Goal: Information Seeking & Learning: Find specific fact

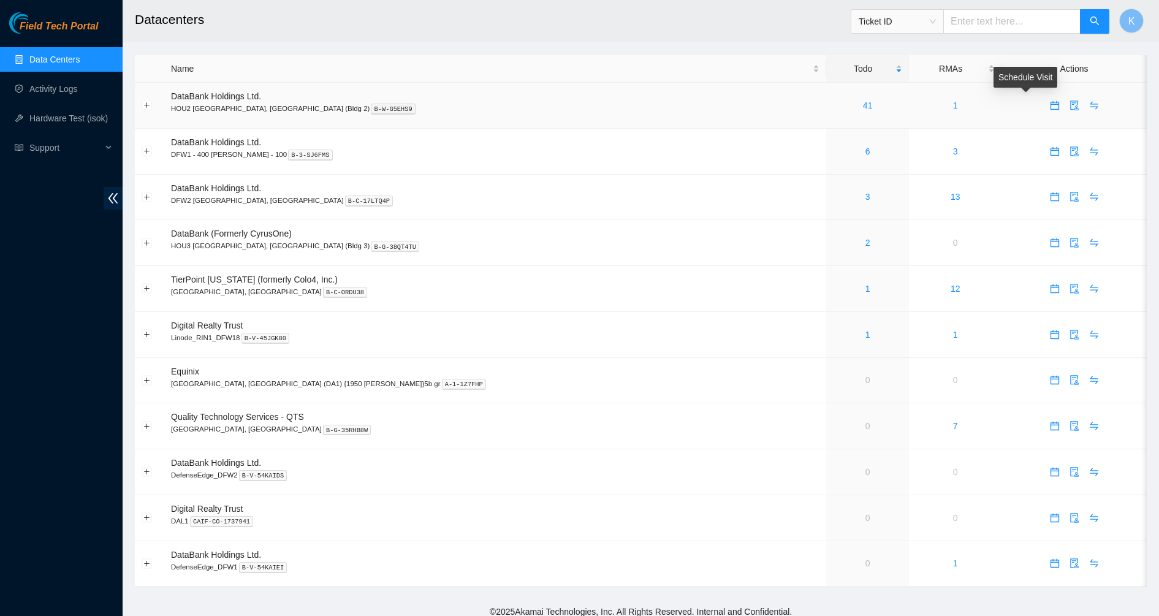
click at [1050, 107] on icon "calendar" at bounding box center [1055, 105] width 10 height 10
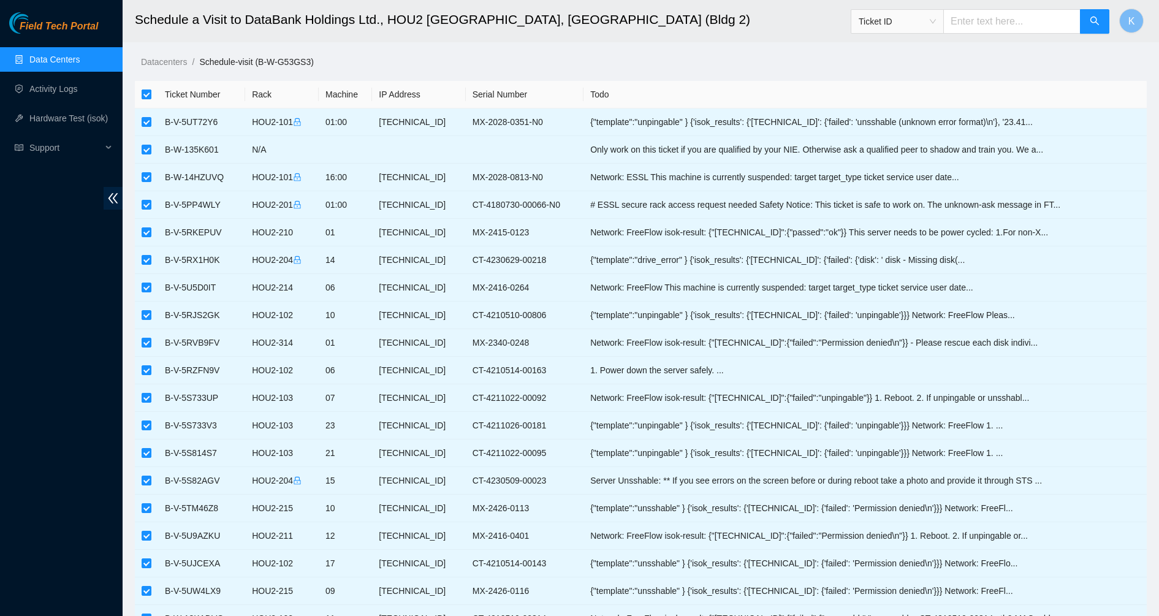
click at [145, 100] on label at bounding box center [147, 94] width 10 height 13
click at [145, 99] on input "checkbox" at bounding box center [147, 94] width 10 height 10
checkbox input "false"
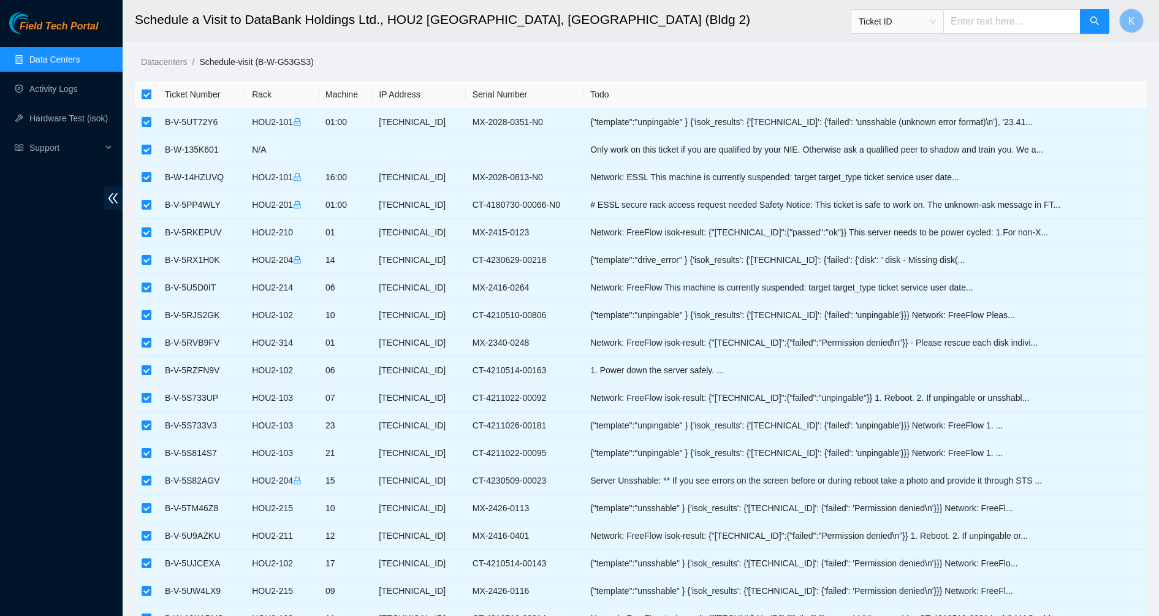
checkbox input "false"
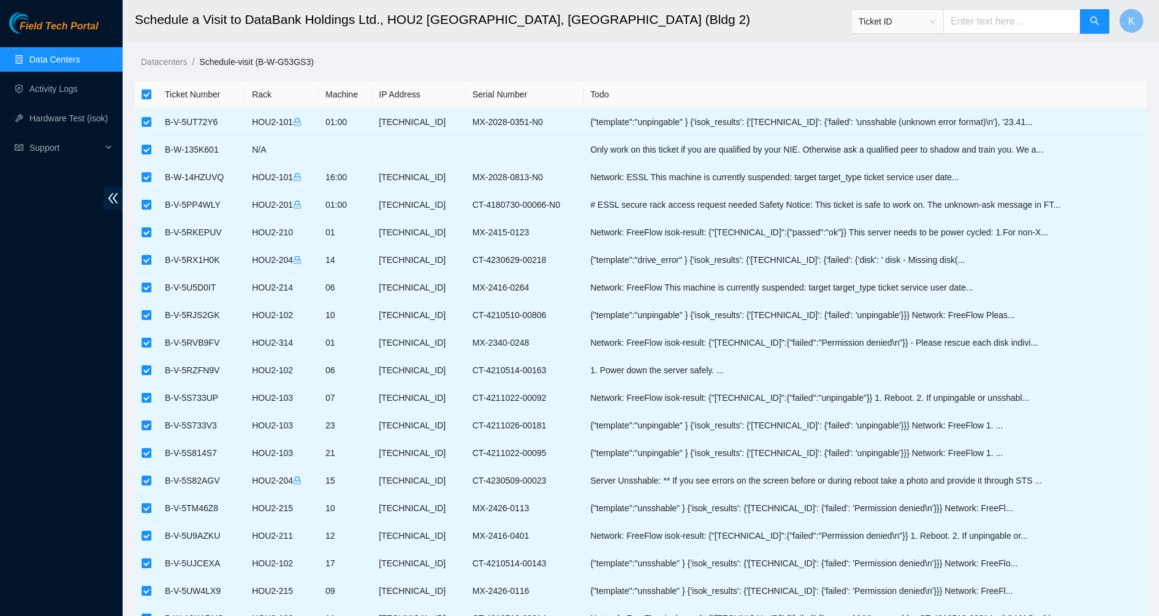
checkbox input "false"
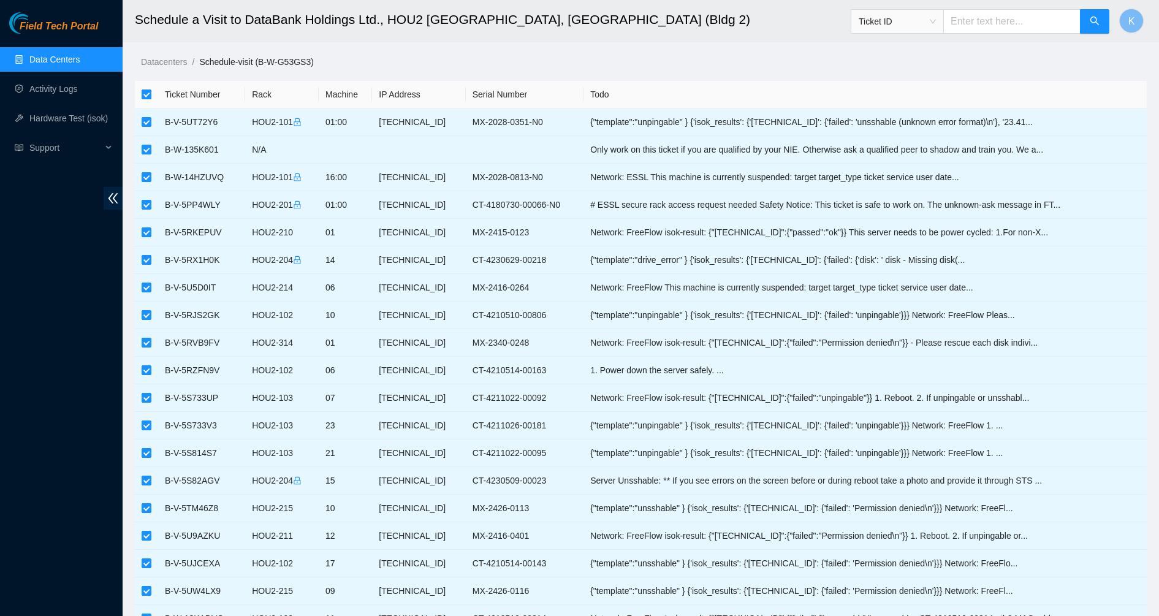
checkbox input "false"
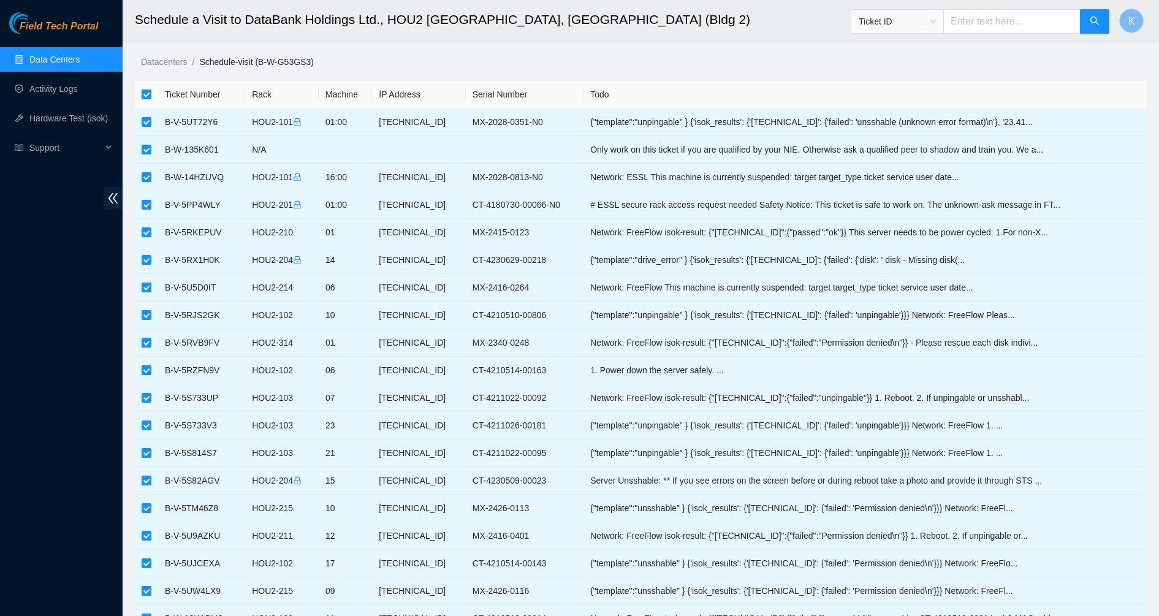
checkbox input "false"
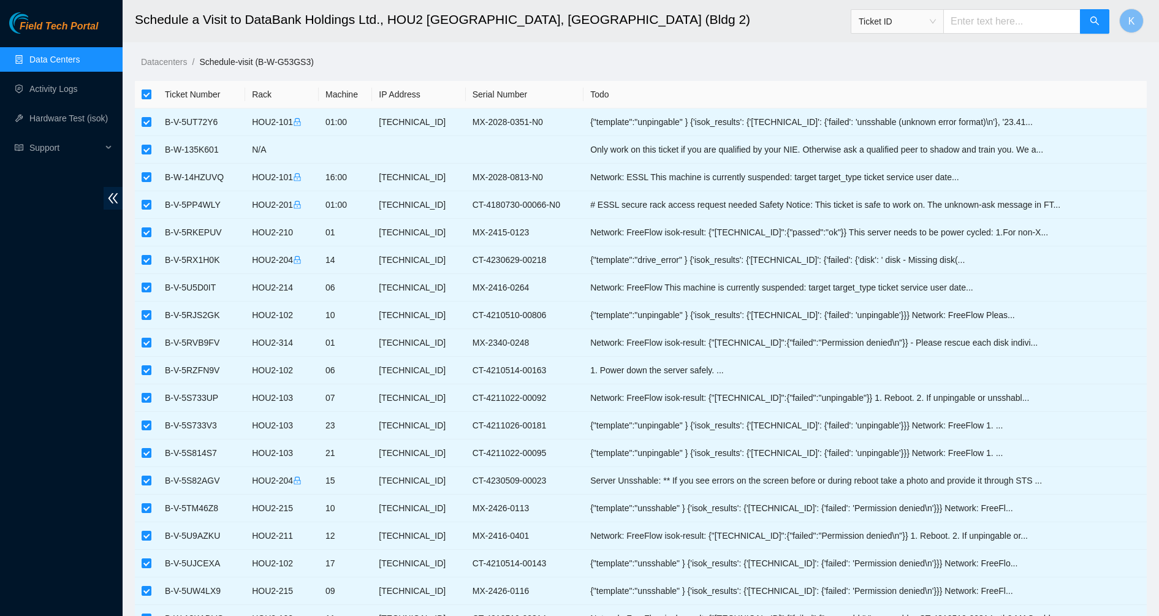
checkbox input "false"
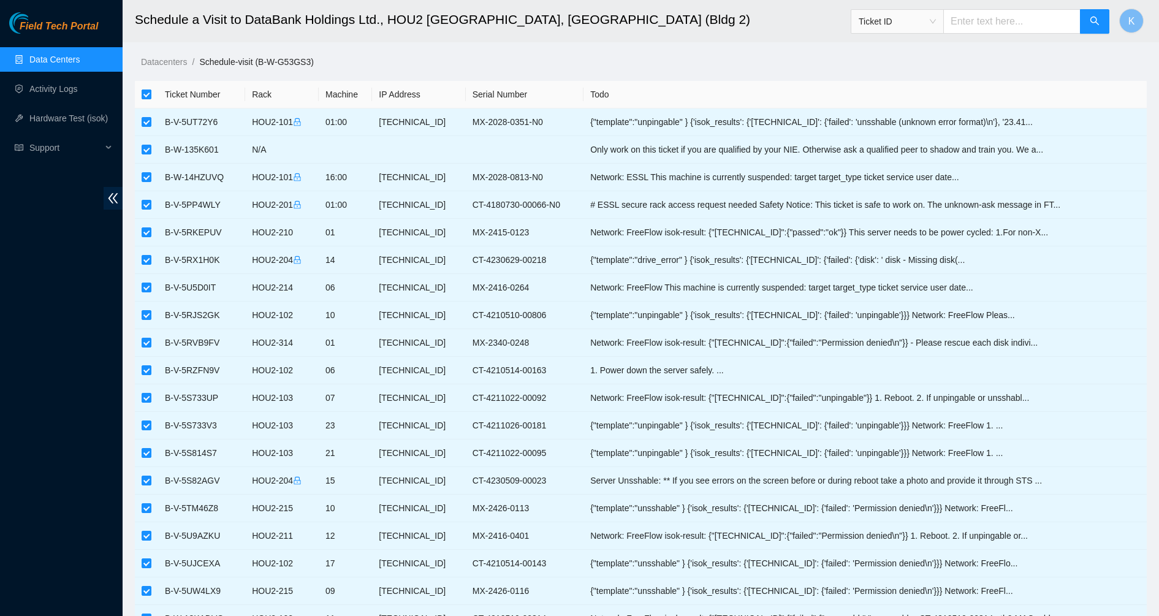
checkbox input "false"
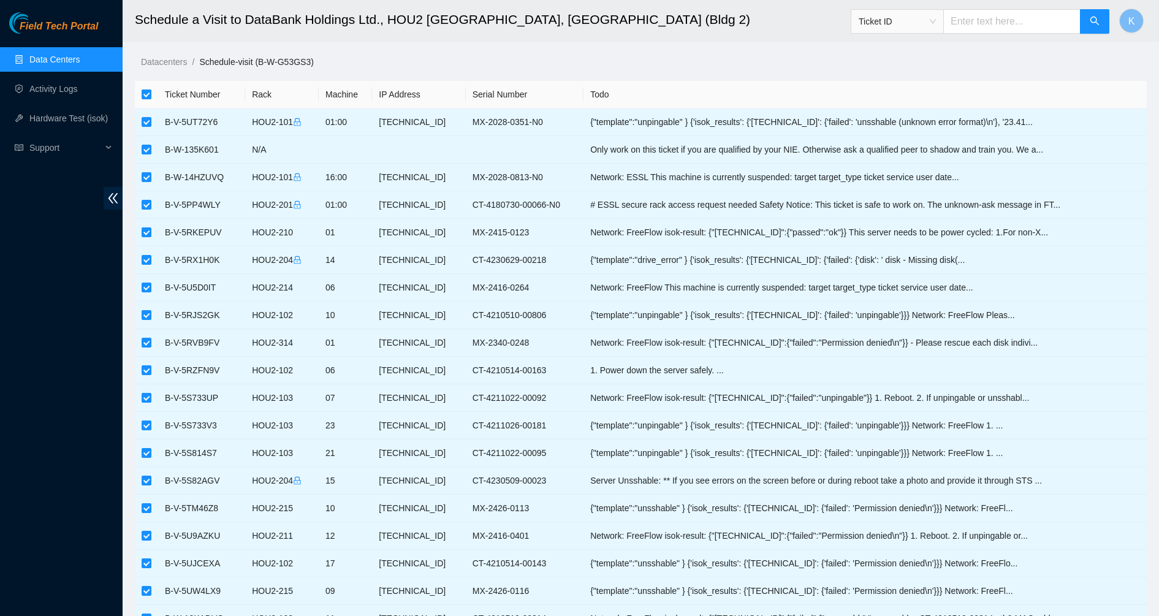
checkbox input "false"
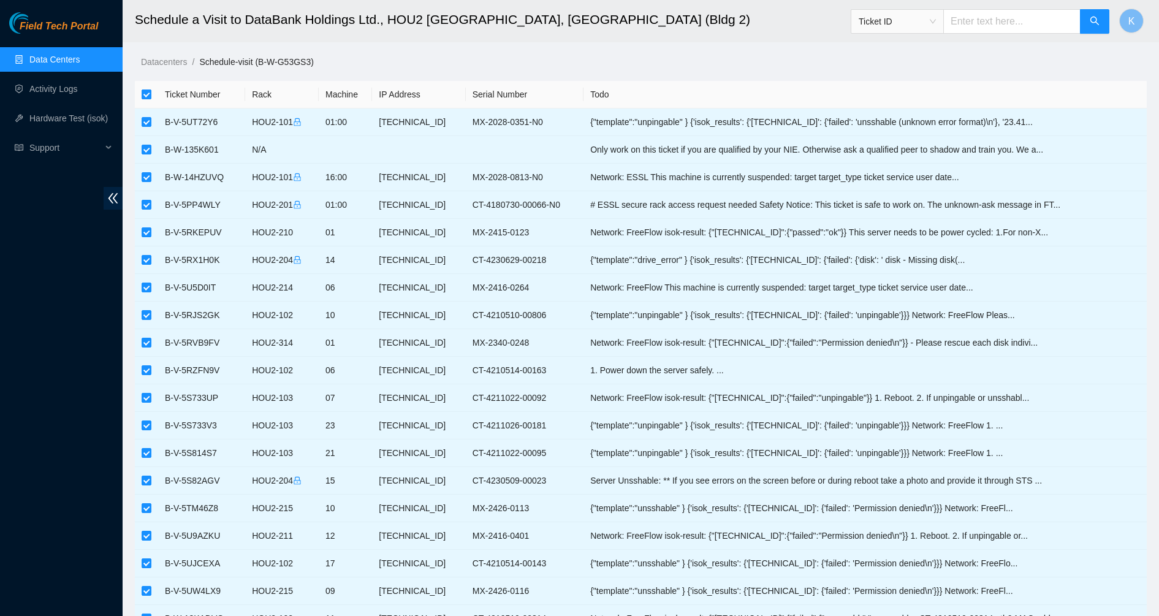
checkbox input "false"
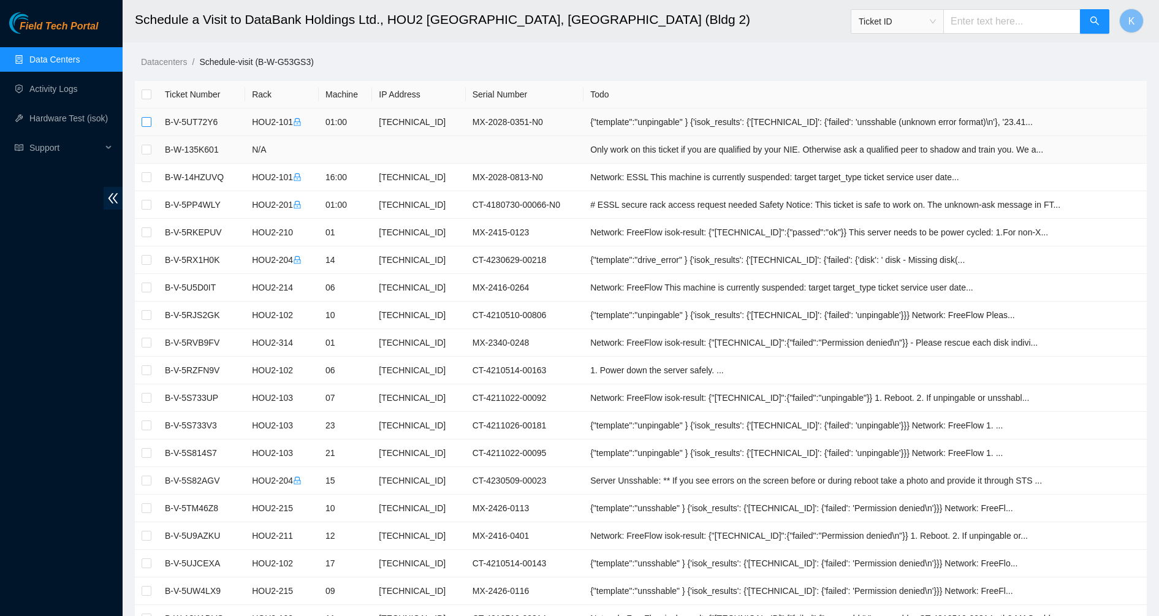
drag, startPoint x: 145, startPoint y: 121, endPoint x: 162, endPoint y: 153, distance: 36.0
click at [145, 122] on input "checkbox" at bounding box center [147, 122] width 10 height 10
checkbox input "true"
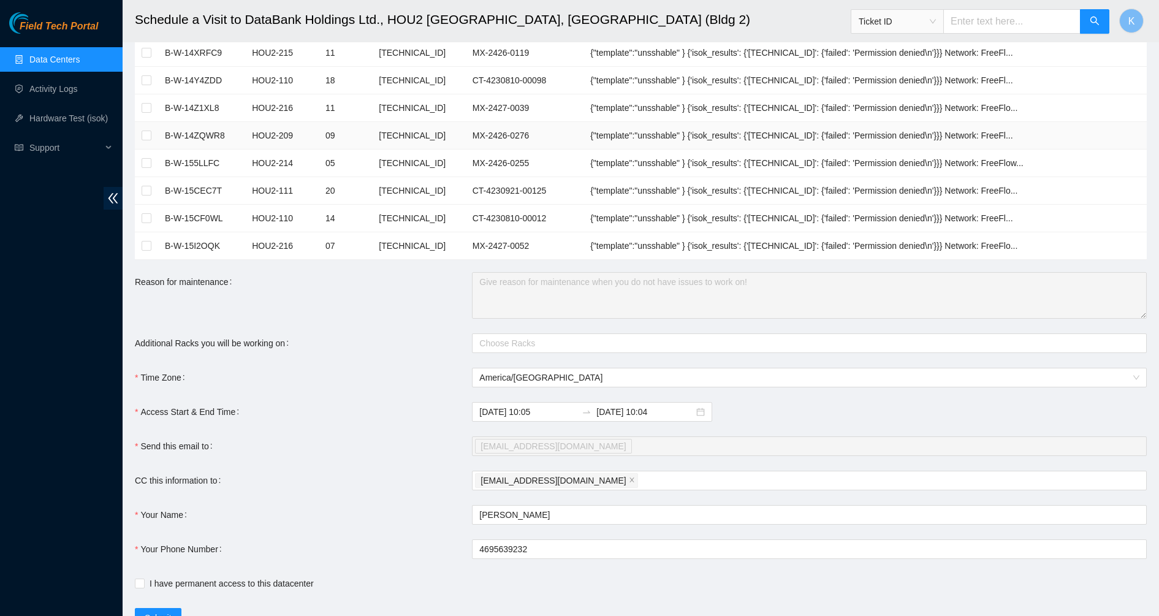
scroll to position [1031, 0]
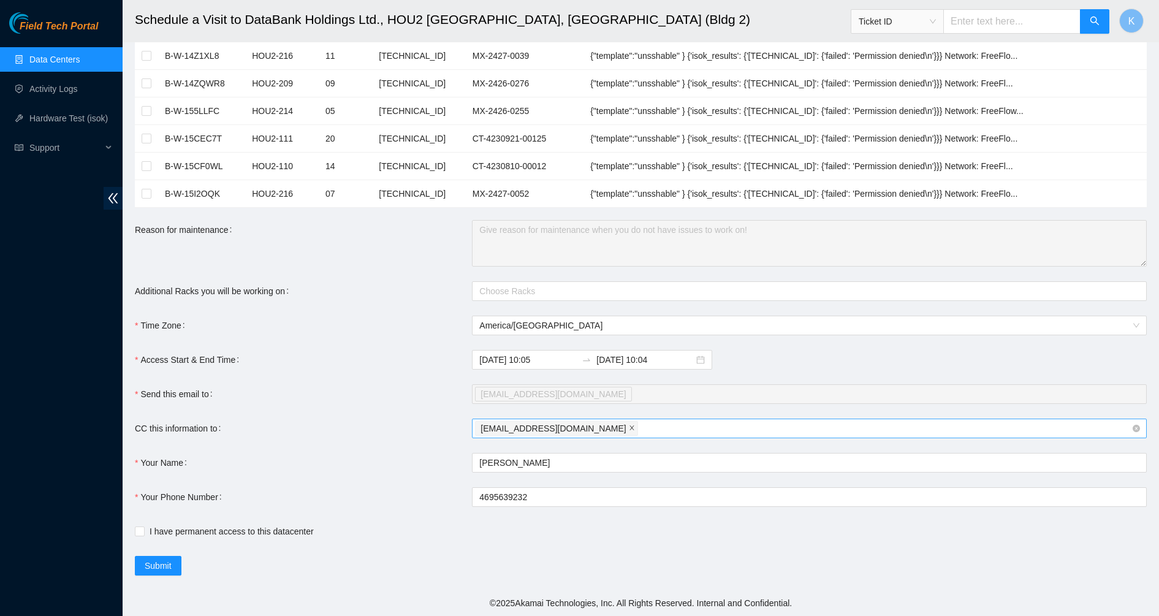
click at [629, 429] on icon "close" at bounding box center [632, 428] width 6 height 6
click at [559, 430] on div at bounding box center [803, 428] width 656 height 15
paste input "fts-dfw@akamai.com"
type input "fts-dfw@akamai.com"
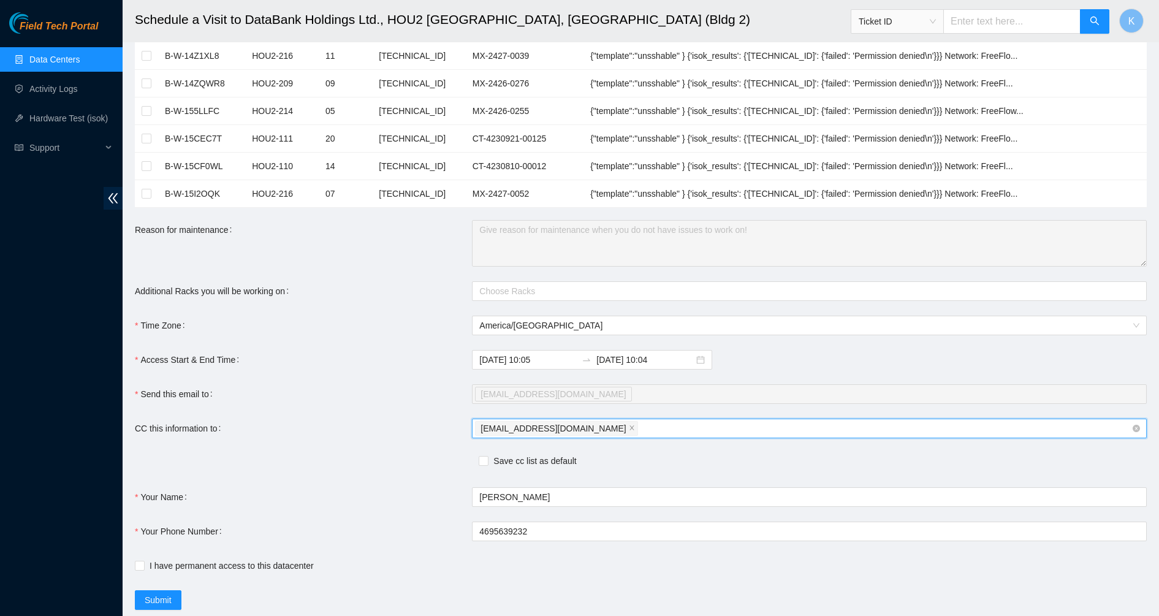
click at [601, 429] on div "fts-dfw@akamai.com" at bounding box center [803, 428] width 656 height 17
paste input "nie-hivemind@akamai.com"
type input "nie-hivemind@akamai.com"
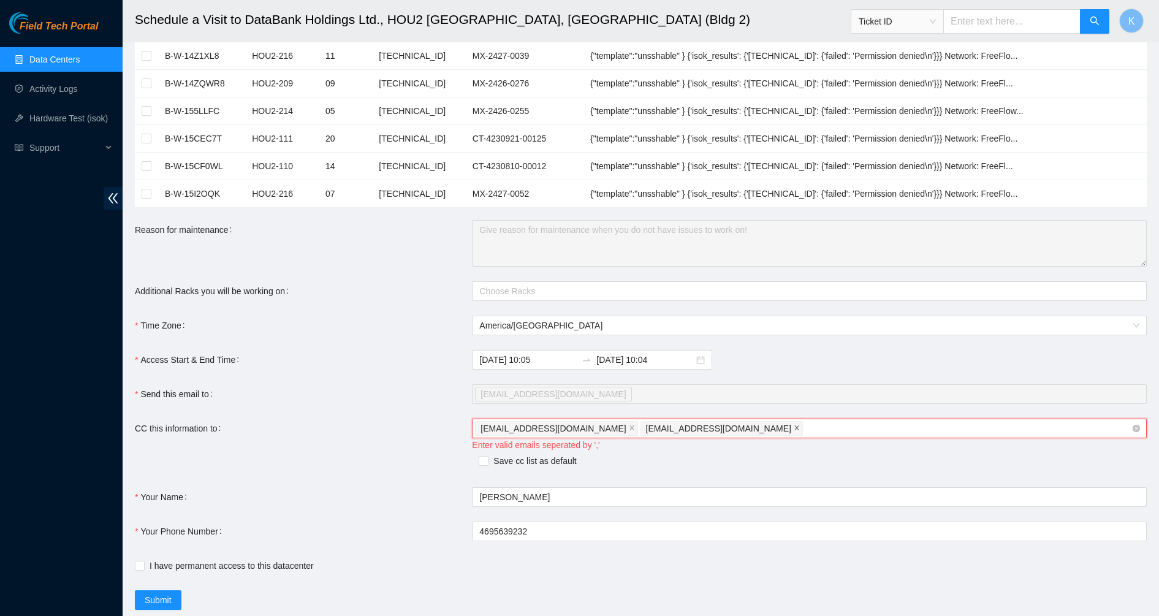
click at [794, 427] on icon "close" at bounding box center [797, 428] width 6 height 6
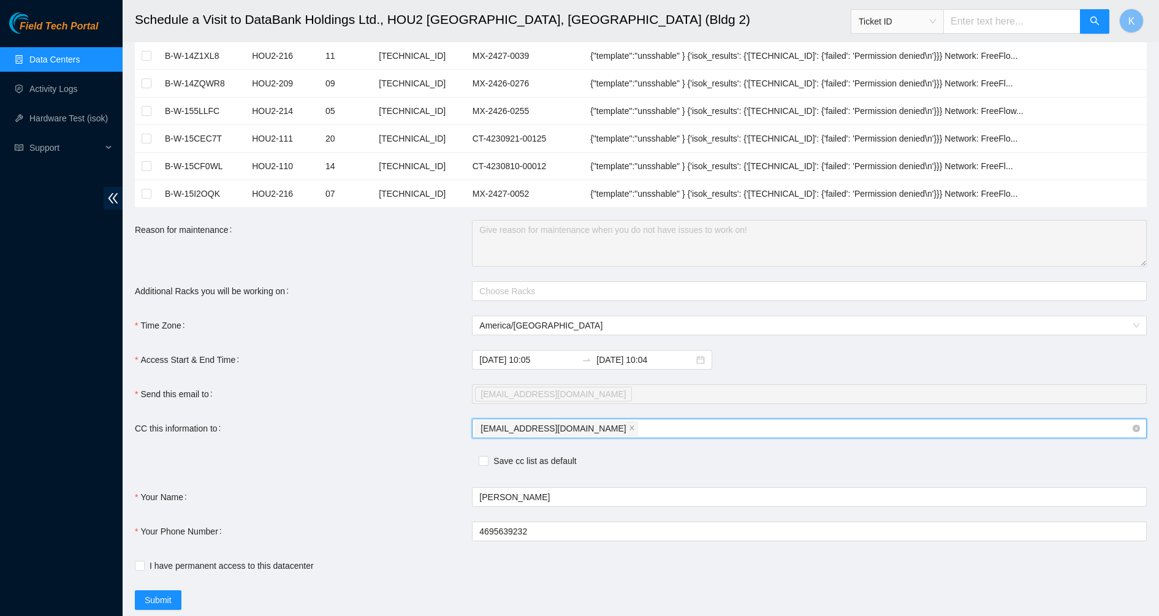
type input ";"
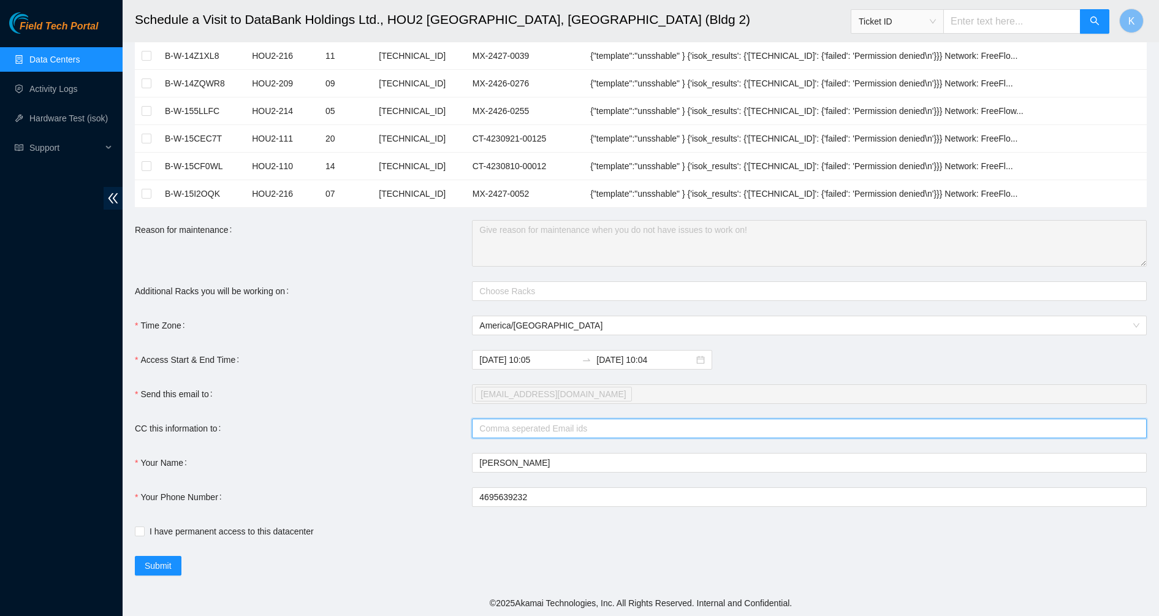
type input ";"
paste input "nie-hivemind@akamai.com"
type input "nie-hivemind@akamai.com;"
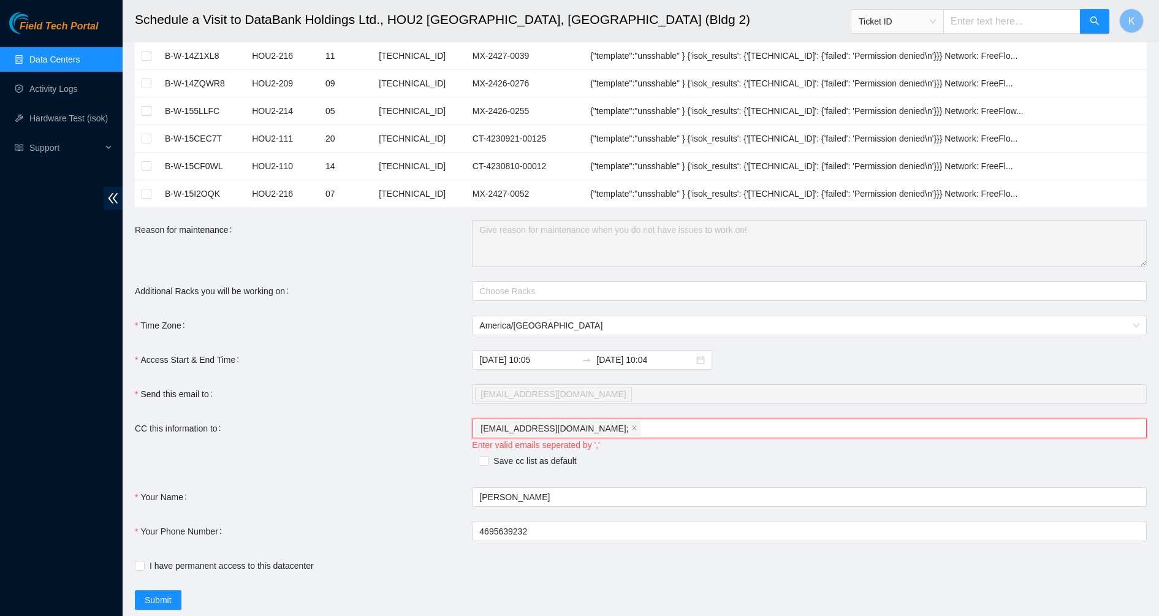
paste input "fts-dfw@akamai.com"
type input "fts-dfw@akamai.com"
click at [434, 460] on div "Save cc list as default" at bounding box center [472, 462] width 675 height 17
click at [796, 431] on icon "close" at bounding box center [799, 428] width 6 height 6
click at [631, 430] on icon "close" at bounding box center [634, 428] width 6 height 6
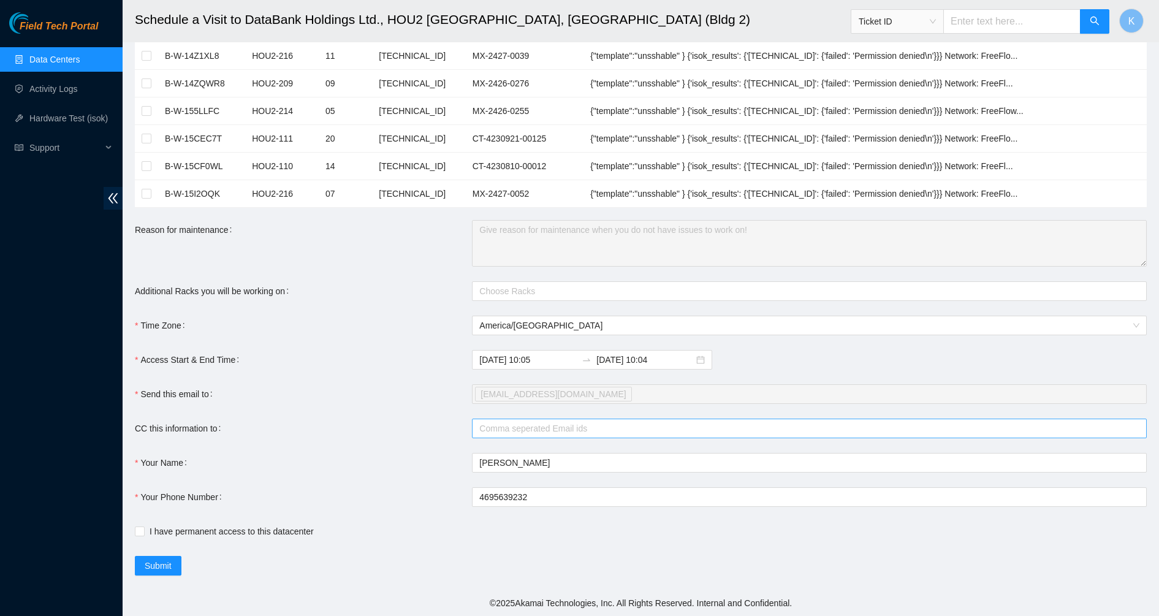
click at [551, 424] on div at bounding box center [803, 428] width 656 height 15
paste input "fts-dfw@akamai.com"
type input "fts-dfw@akamai.com"
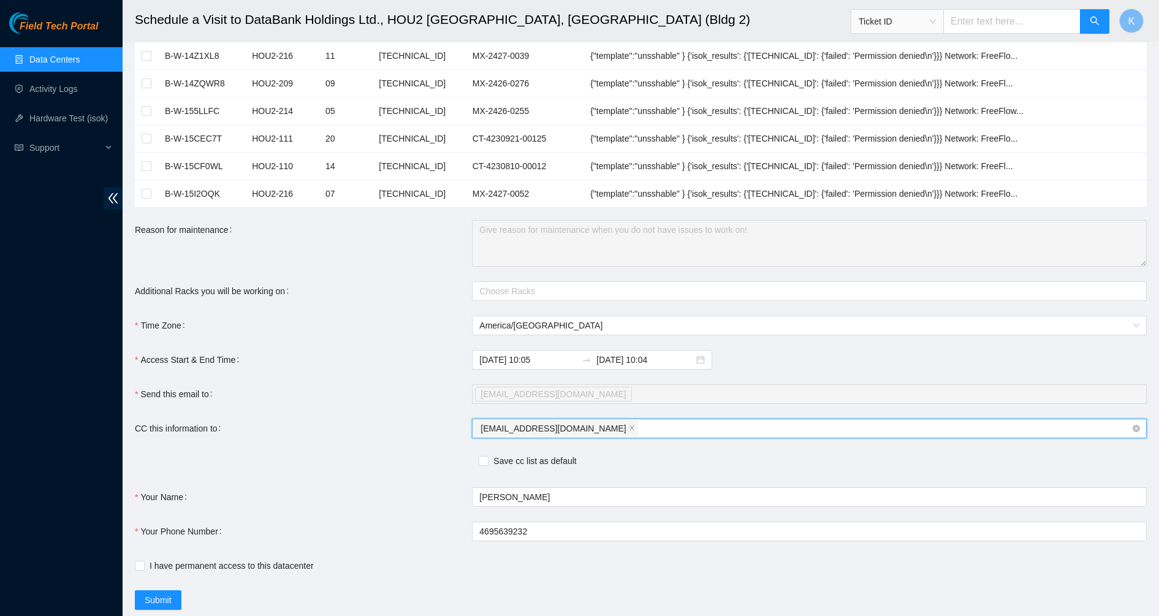
click at [601, 427] on div "fts-dfw@akamai.com" at bounding box center [803, 428] width 656 height 17
paste input "nie-hivemind@akamai.com"
type input "nie-hivemind@akamai.com"
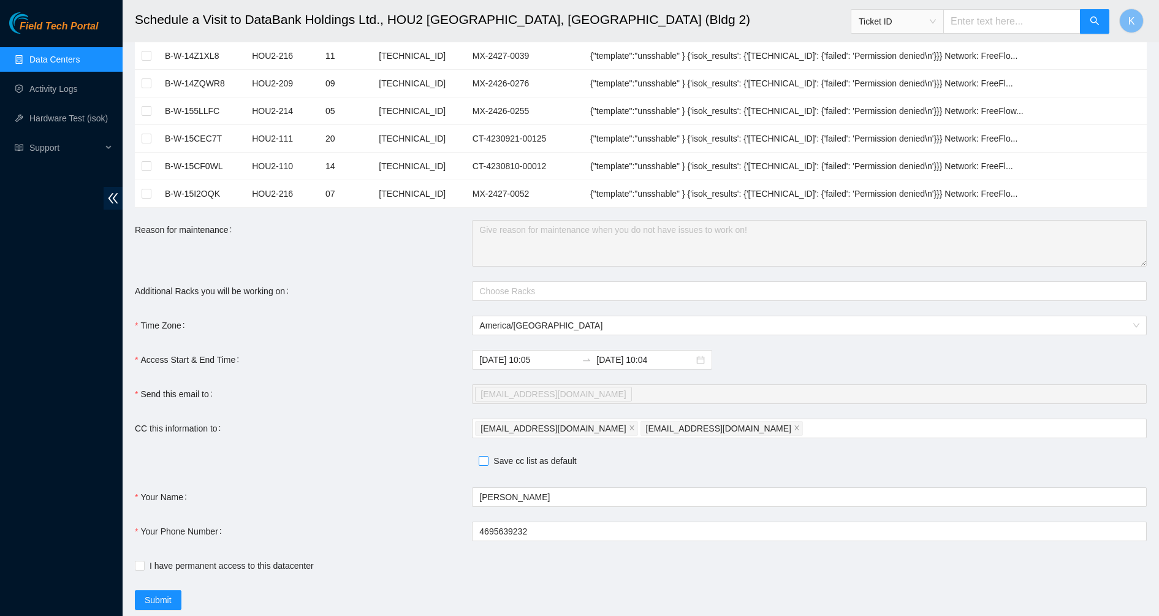
click at [484, 463] on input "Save cc list as default" at bounding box center [483, 460] width 9 height 9
checkbox input "true"
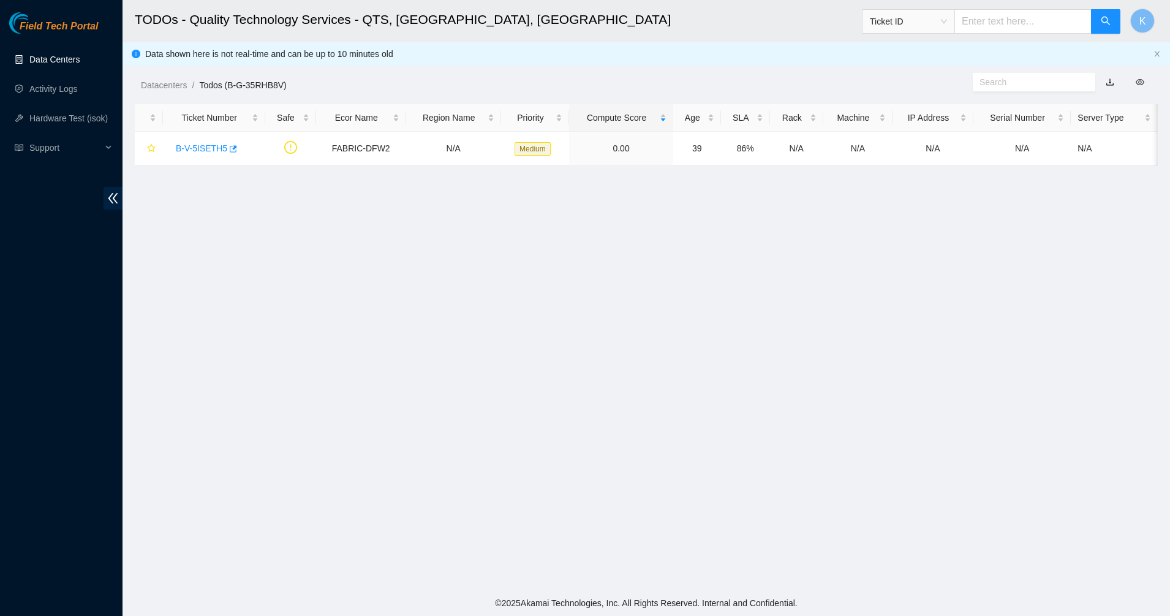
click at [56, 56] on link "Data Centers" at bounding box center [54, 60] width 50 height 10
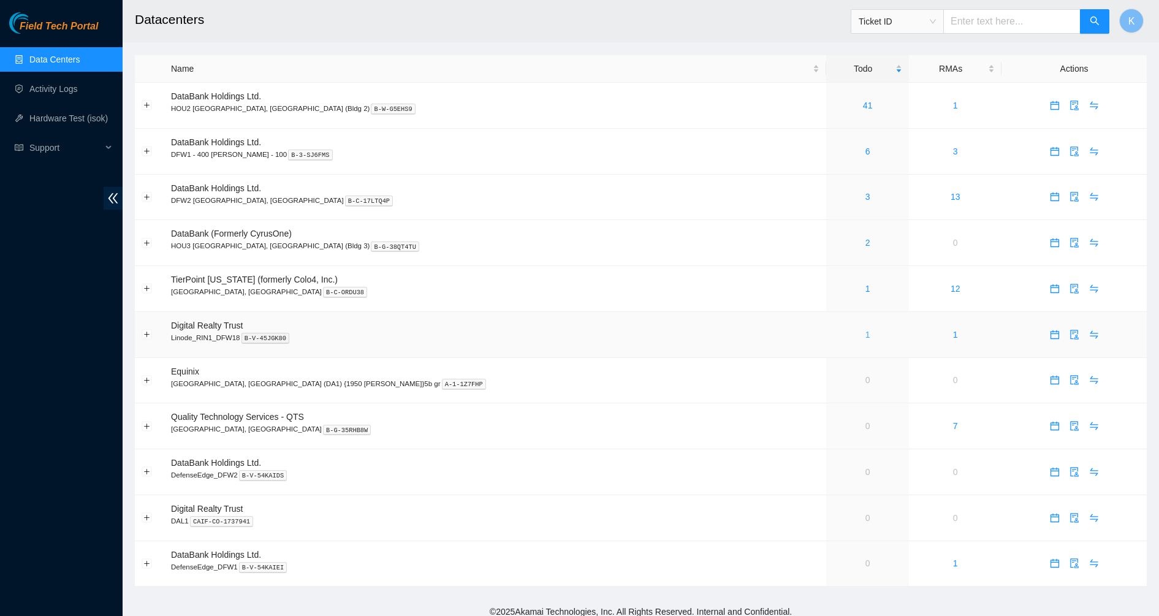
click at [865, 335] on link "1" at bounding box center [867, 335] width 5 height 10
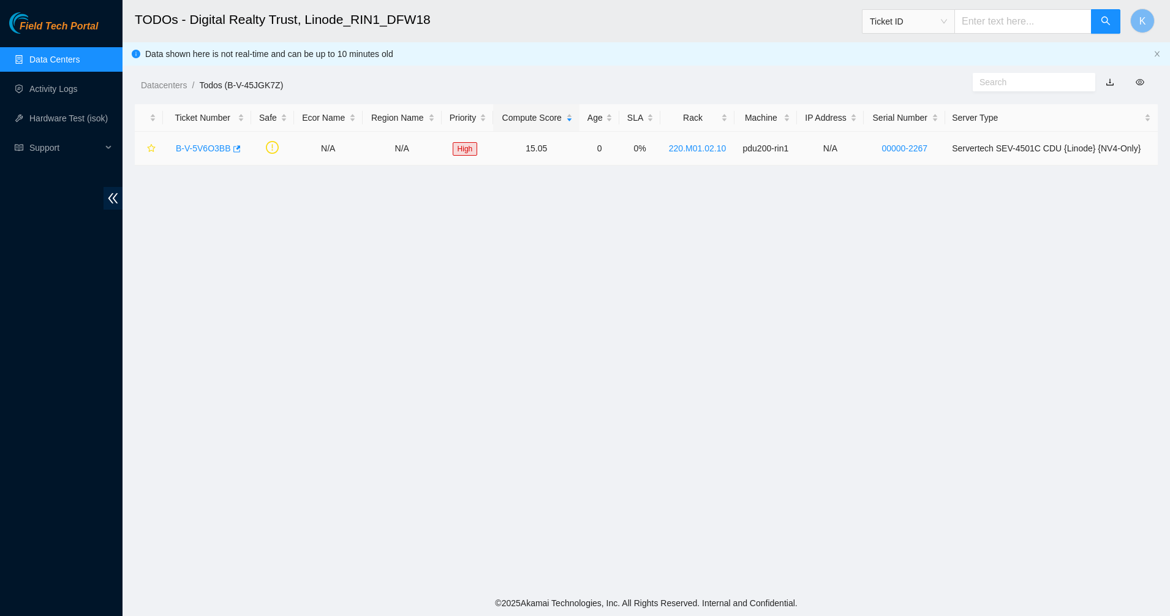
click at [205, 138] on div "B-V-5V6O3BB" at bounding box center [207, 148] width 75 height 20
click at [208, 157] on div "B-V-5V6O3BB" at bounding box center [207, 148] width 75 height 20
click at [208, 145] on link "B-V-5V6O3BB" at bounding box center [203, 148] width 55 height 10
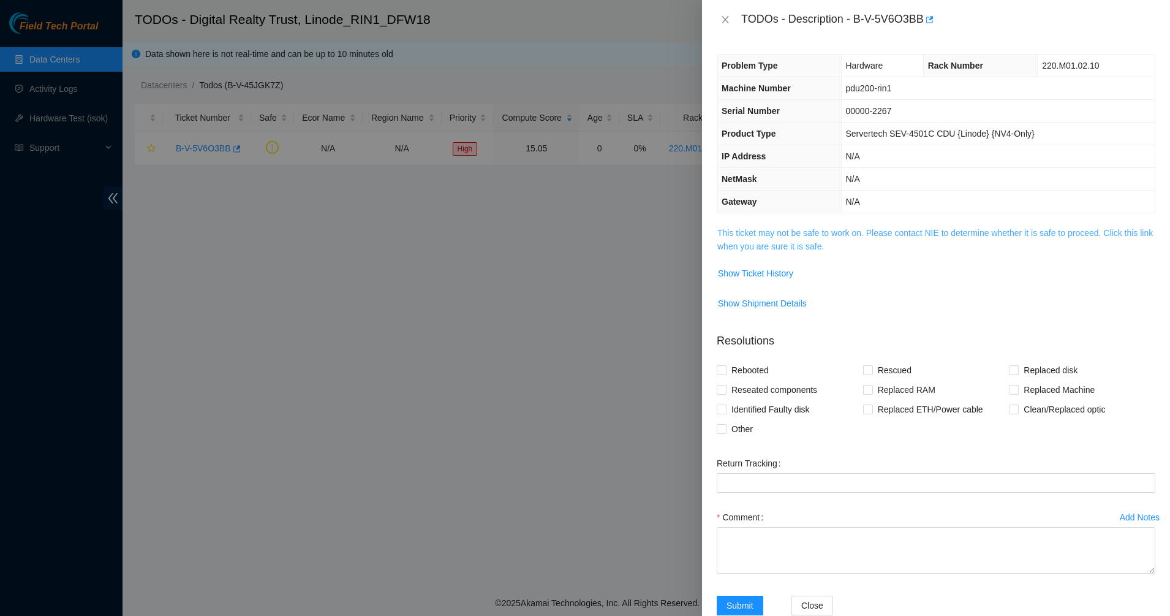
click at [809, 228] on link "This ticket may not be safe to work on. Please contact NIE to determine whether…" at bounding box center [936, 239] width 436 height 23
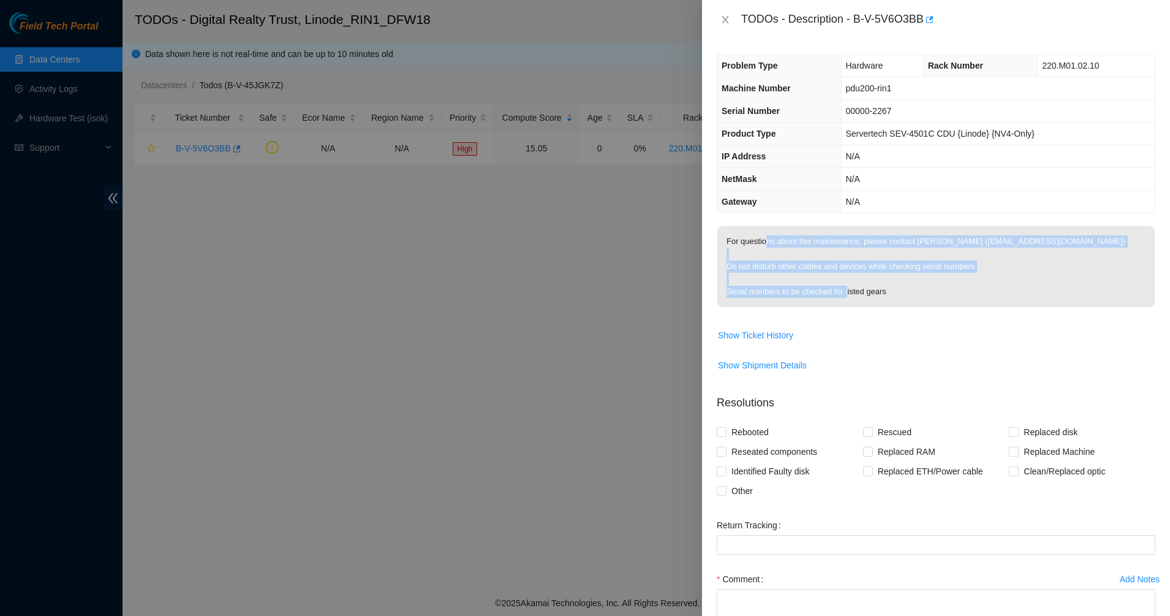
drag, startPoint x: 764, startPoint y: 240, endPoint x: 901, endPoint y: 305, distance: 151.3
click at [901, 305] on p "For questions about this maintenance, please contact [PERSON_NAME] ([EMAIL_ADDR…" at bounding box center [937, 266] width 438 height 81
click at [904, 302] on p "For questions about this maintenance, please contact [PERSON_NAME] ([EMAIL_ADDR…" at bounding box center [937, 266] width 438 height 81
drag, startPoint x: 910, startPoint y: 300, endPoint x: 741, endPoint y: 257, distance: 173.9
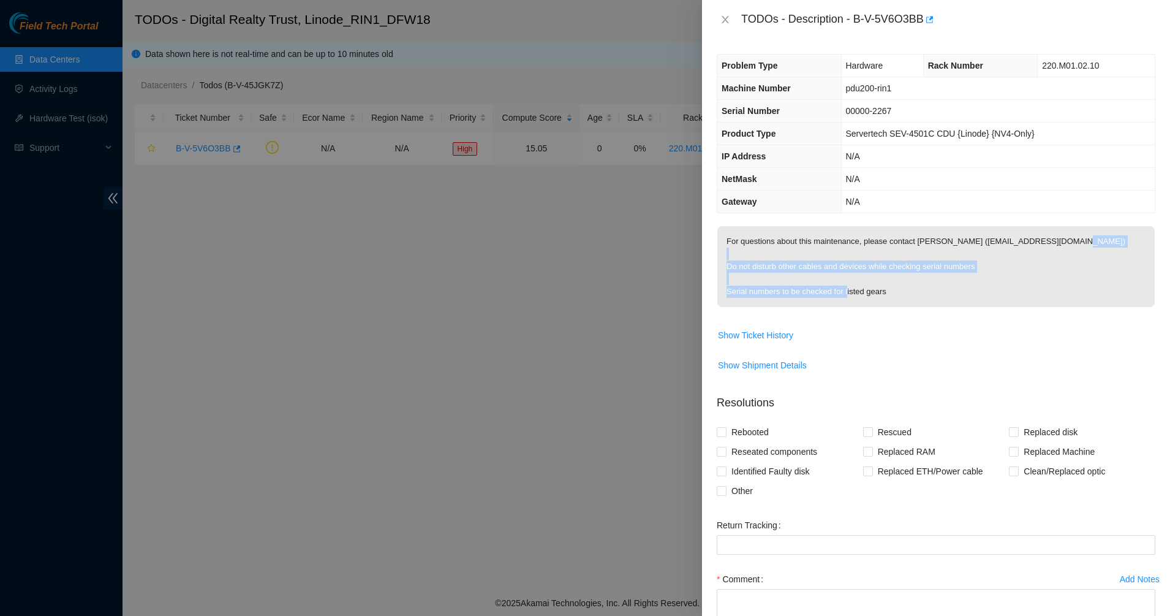
click at [741, 257] on p "For questions about this maintenance, please contact [PERSON_NAME] ([EMAIL_ADDR…" at bounding box center [937, 266] width 438 height 81
drag, startPoint x: 741, startPoint y: 257, endPoint x: 760, endPoint y: 265, distance: 20.4
click at [760, 265] on p "For questions about this maintenance, please contact [PERSON_NAME] ([EMAIL_ADDR…" at bounding box center [937, 266] width 438 height 81
click at [935, 270] on p "For questions about this maintenance, please contact [PERSON_NAME] ([EMAIL_ADDR…" at bounding box center [937, 266] width 438 height 81
click at [868, 297] on p "For questions about this maintenance, please contact [PERSON_NAME] ([EMAIL_ADDR…" at bounding box center [937, 266] width 438 height 81
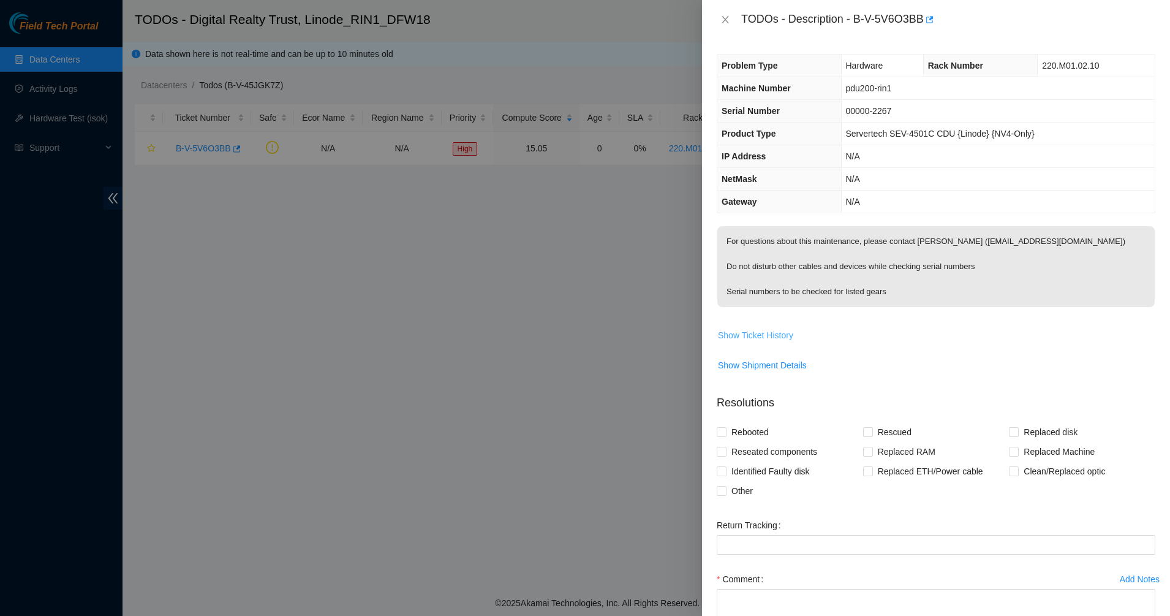
click at [749, 343] on button "Show Ticket History" at bounding box center [756, 335] width 77 height 20
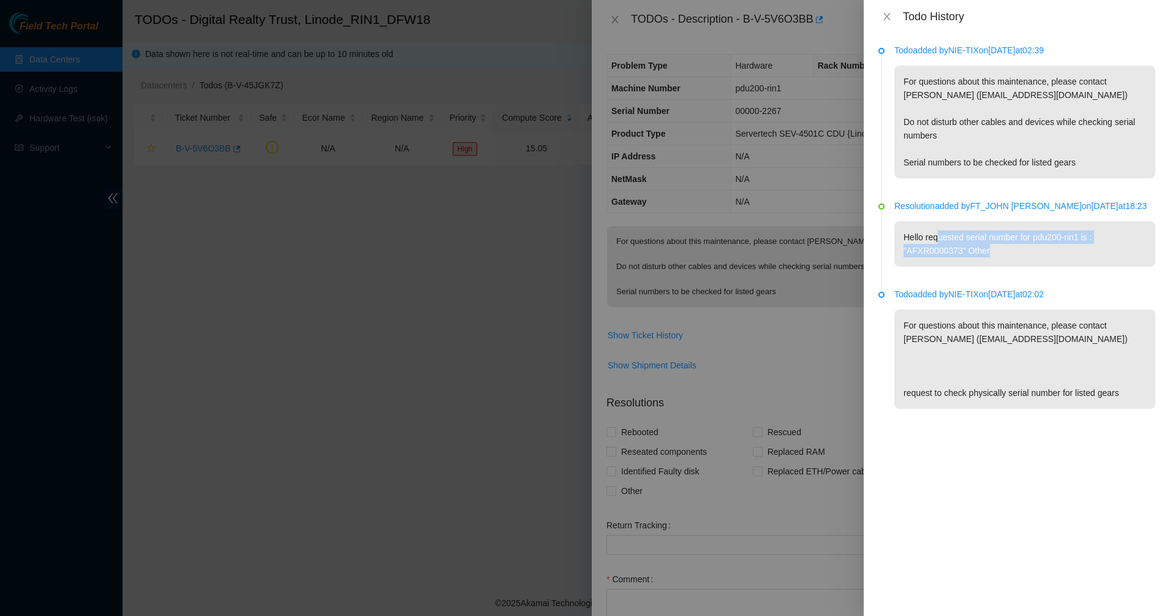
drag, startPoint x: 939, startPoint y: 237, endPoint x: 1012, endPoint y: 260, distance: 76.7
click at [1012, 260] on p "Hello requested serial number for pdu200-rin1 is : "AFXR0000373" Other" at bounding box center [1025, 243] width 261 height 45
click at [1010, 257] on p "Hello requested serial number for pdu200-rin1 is : "AFXR0000373" Other" at bounding box center [1025, 243] width 261 height 45
click at [993, 255] on p "Hello requested serial number for pdu200-rin1 is : "AFXR0000373" Other" at bounding box center [1025, 243] width 261 height 45
drag, startPoint x: 993, startPoint y: 255, endPoint x: 930, endPoint y: 243, distance: 64.2
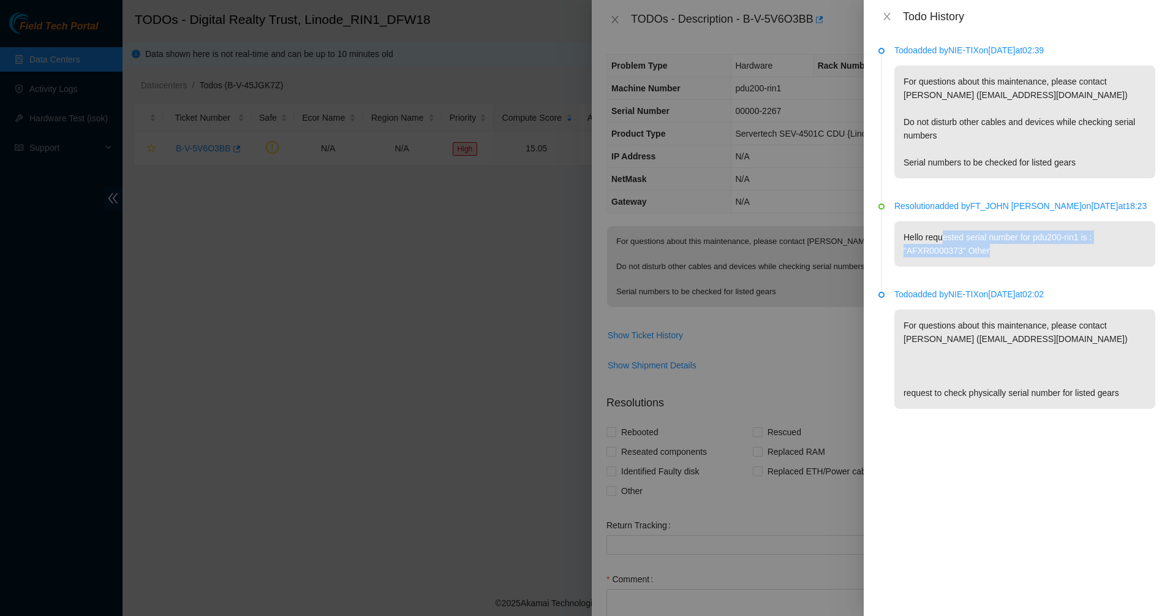
click at [930, 243] on p "Hello requested serial number for pdu200-rin1 is : "AFXR0000373" Other" at bounding box center [1025, 243] width 261 height 45
drag, startPoint x: 930, startPoint y: 243, endPoint x: 858, endPoint y: 243, distance: 71.7
click at [858, 243] on div at bounding box center [585, 308] width 1170 height 616
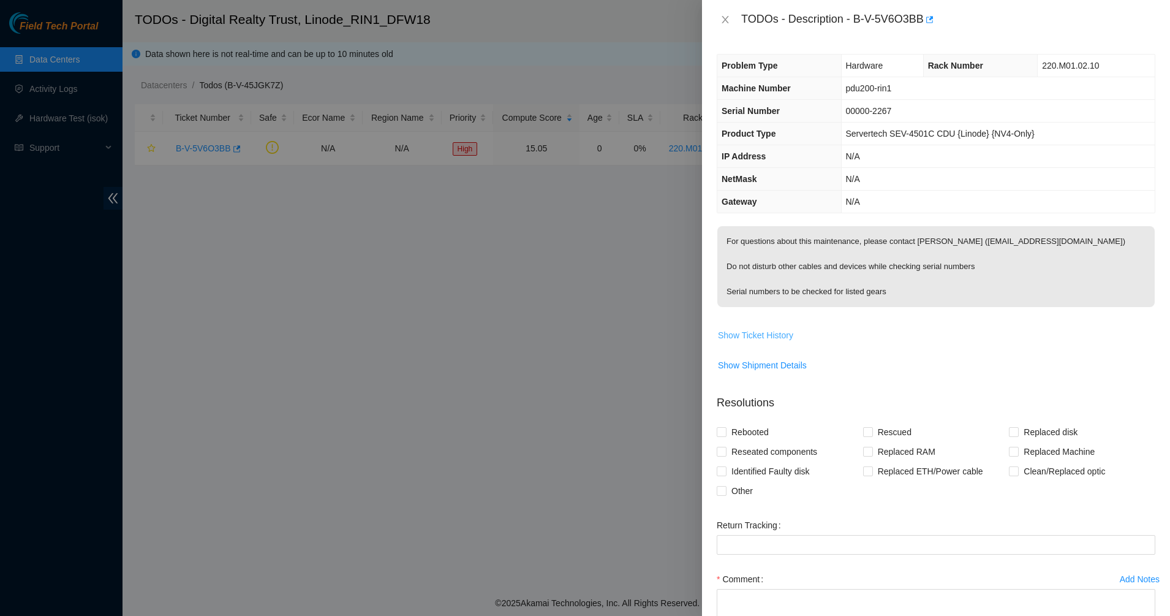
click at [764, 333] on span "Show Ticket History" at bounding box center [755, 334] width 75 height 13
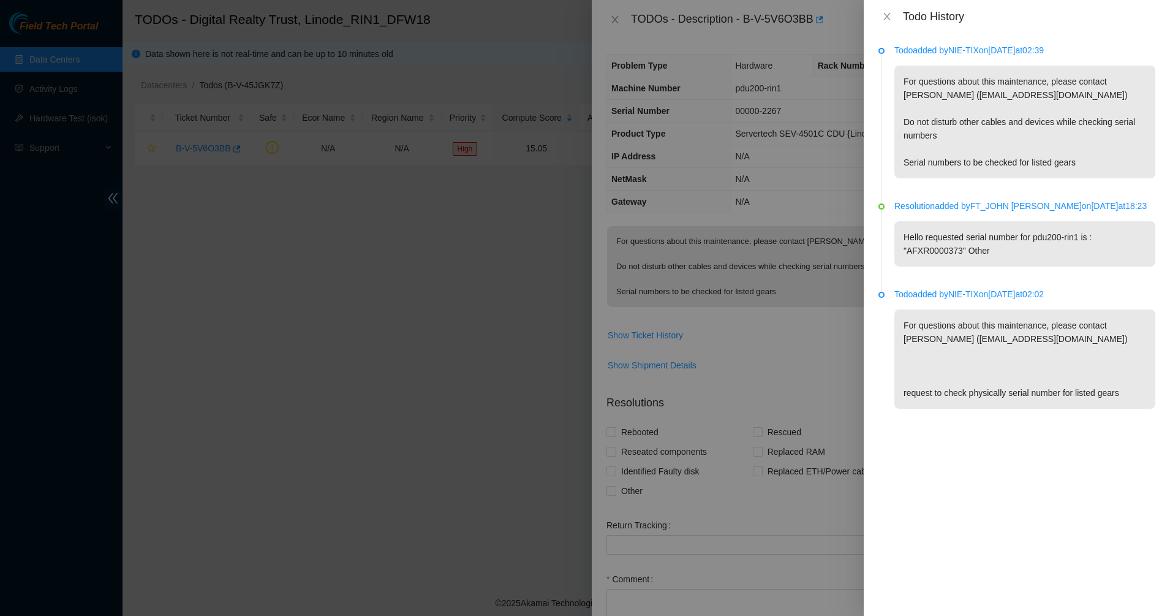
click at [946, 124] on p "For questions about this maintenance, please contact [PERSON_NAME] ([EMAIL_ADDR…" at bounding box center [1025, 122] width 261 height 113
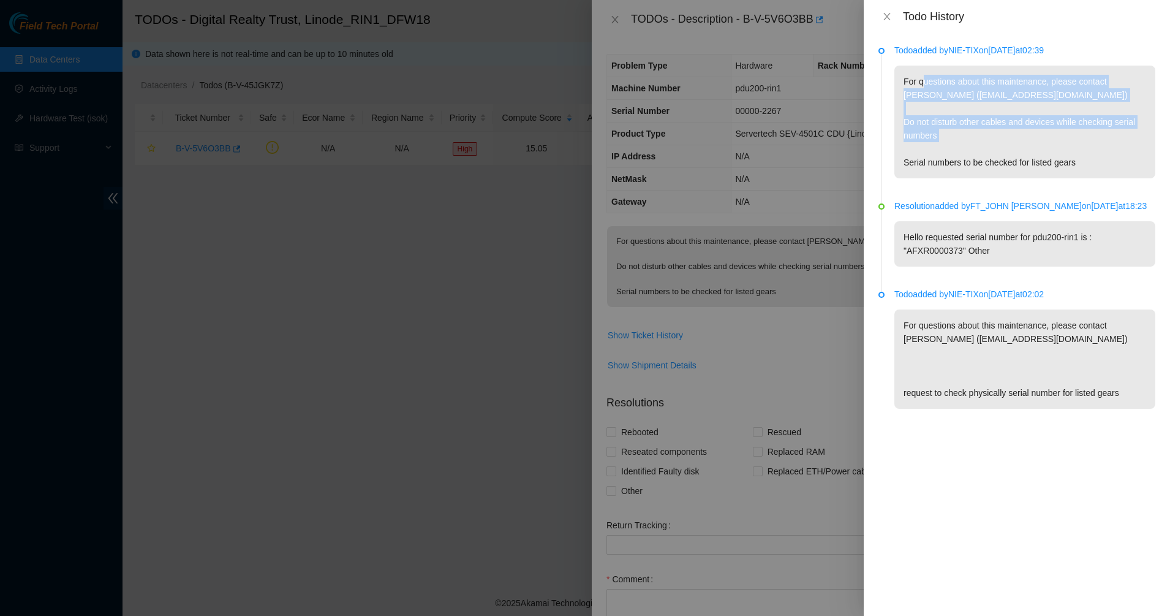
drag, startPoint x: 925, startPoint y: 79, endPoint x: 939, endPoint y: 167, distance: 88.7
click at [939, 167] on p "For questions about this maintenance, please contact [PERSON_NAME] ([EMAIL_ADDR…" at bounding box center [1025, 122] width 261 height 113
click at [939, 169] on p "For questions about this maintenance, please contact [PERSON_NAME] ([EMAIL_ADDR…" at bounding box center [1025, 122] width 261 height 113
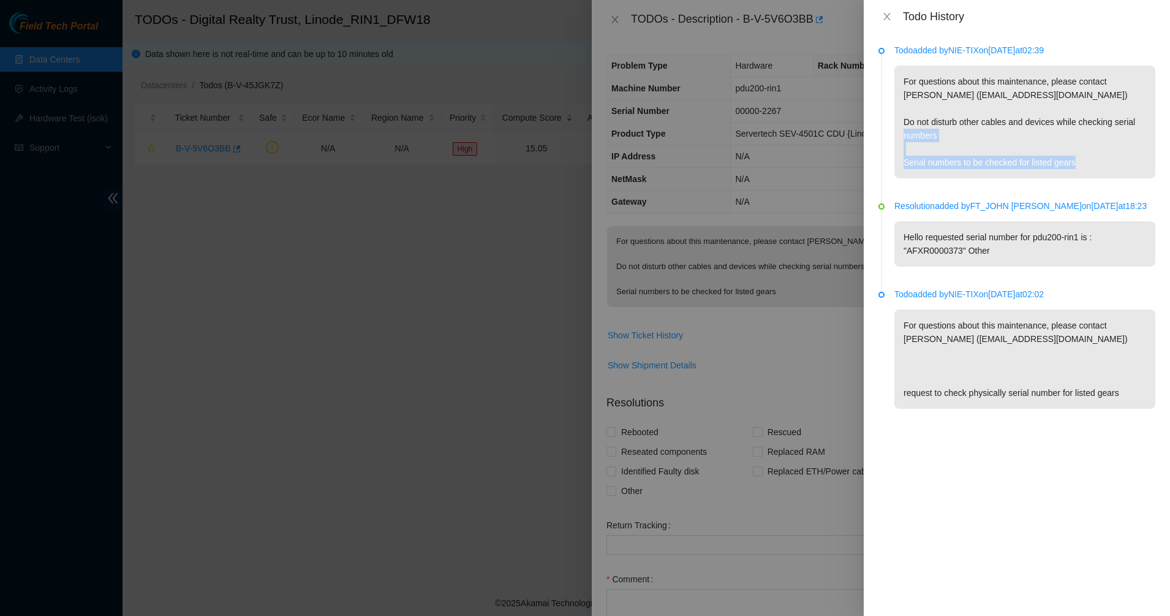
click at [939, 169] on p "For questions about this maintenance, please contact [PERSON_NAME] ([EMAIL_ADDR…" at bounding box center [1025, 122] width 261 height 113
drag, startPoint x: 939, startPoint y: 169, endPoint x: 973, endPoint y: 176, distance: 34.6
click at [973, 176] on p "For questions about this maintenance, please contact [PERSON_NAME] ([EMAIL_ADDR…" at bounding box center [1025, 122] width 261 height 113
click at [971, 181] on li "Todo added by NIE-TIX on [DATE] 02:39 For questions about this maintenance, ple…" at bounding box center [1017, 126] width 277 height 156
click at [955, 191] on li "Todo added by NIE-TIX on [DATE] 02:39 For questions about this maintenance, ple…" at bounding box center [1017, 126] width 277 height 156
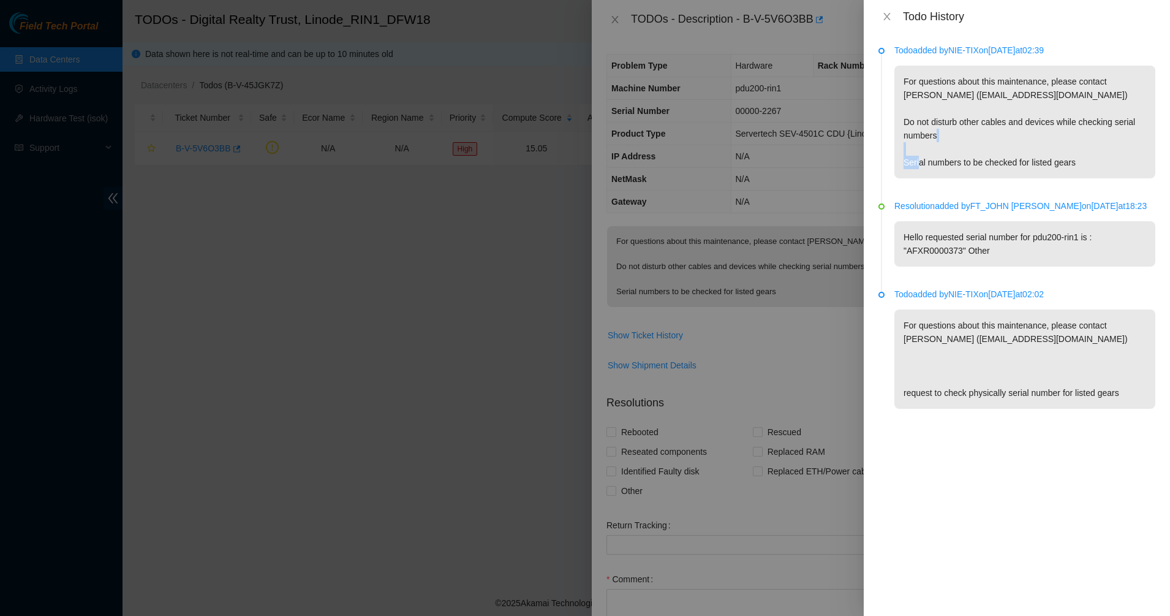
click at [955, 191] on li "Todo added by NIE-TIX on [DATE] 02:39 For questions about this maintenance, ple…" at bounding box center [1017, 126] width 277 height 156
drag, startPoint x: 955, startPoint y: 191, endPoint x: 912, endPoint y: 195, distance: 42.4
click at [912, 195] on li "Todo added by NIE-TIX on [DATE] 02:39 For questions about this maintenance, ple…" at bounding box center [1017, 126] width 277 height 156
click at [912, 201] on p "Resolution added by FT_JOHN [PERSON_NAME] on [DATE] 18:23" at bounding box center [1025, 205] width 261 height 13
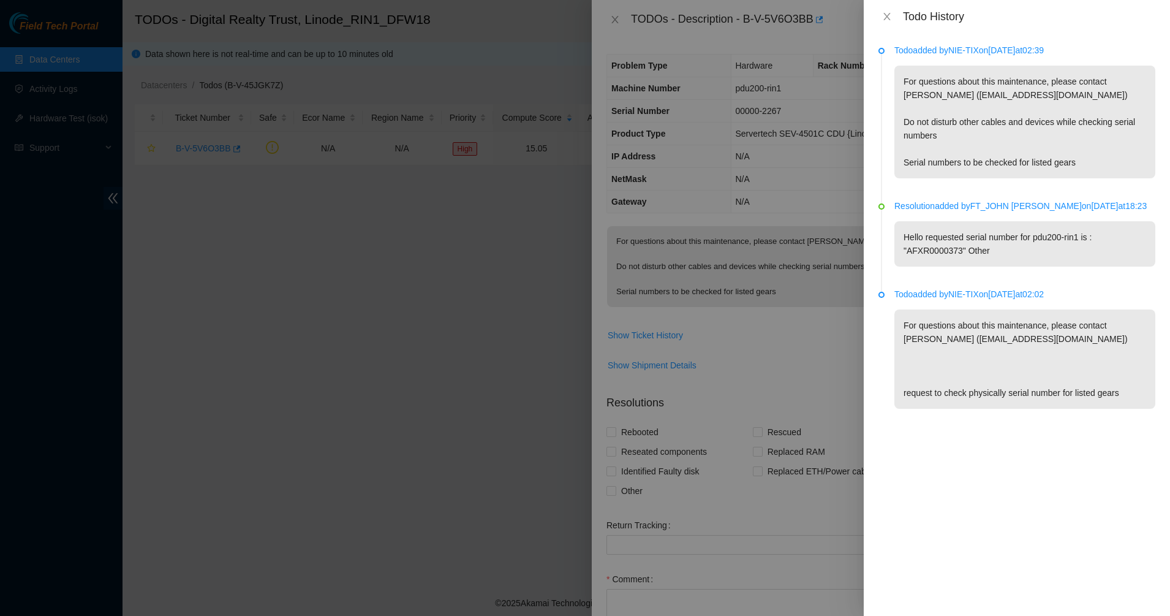
click at [931, 247] on p "Hello requested serial number for pdu200-rin1 is : "AFXR0000373" Other" at bounding box center [1025, 243] width 261 height 45
click at [884, 15] on icon "close" at bounding box center [887, 17] width 10 height 10
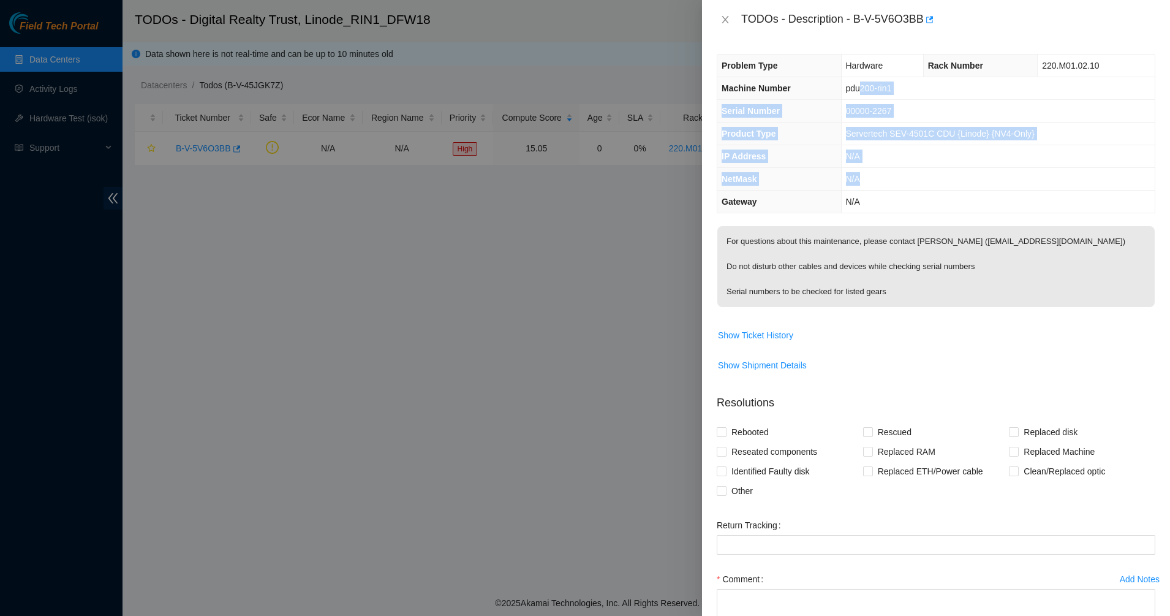
drag, startPoint x: 863, startPoint y: 86, endPoint x: 888, endPoint y: 183, distance: 100.5
click at [888, 183] on tbody "Problem Type Hardware Rack Number 220.M01.02.10 Machine Number pdu200-rin1 Seri…" at bounding box center [937, 134] width 438 height 158
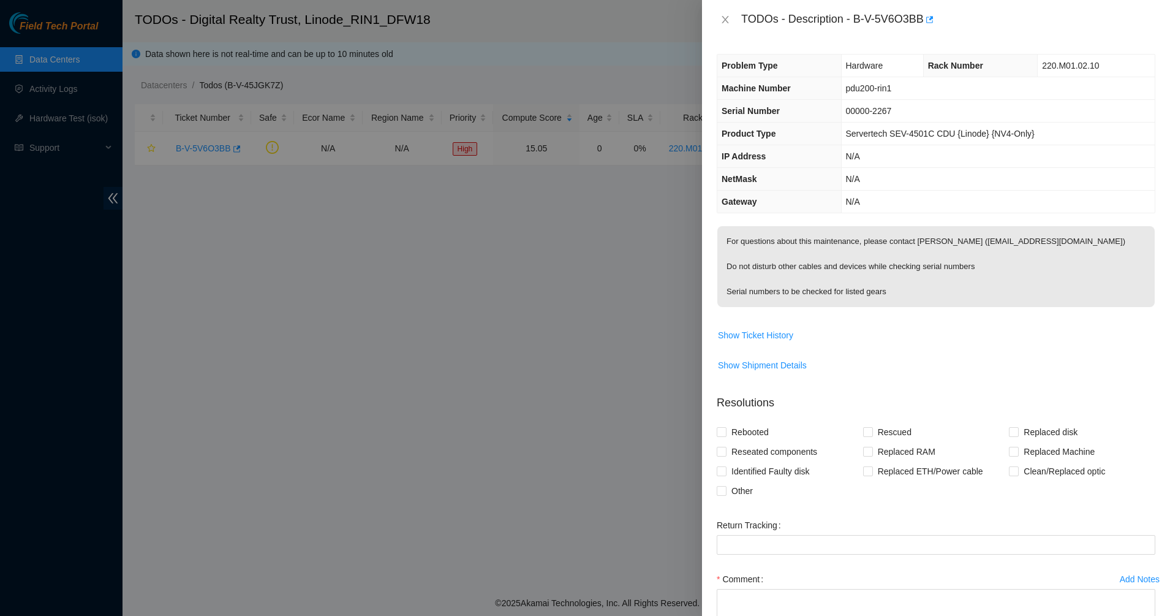
drag, startPoint x: 888, startPoint y: 183, endPoint x: 828, endPoint y: 202, distance: 62.8
click at [828, 202] on th "Gateway" at bounding box center [780, 202] width 124 height 23
click at [805, 206] on th "Gateway" at bounding box center [780, 202] width 124 height 23
drag, startPoint x: 745, startPoint y: 267, endPoint x: 849, endPoint y: 271, distance: 104.2
click at [849, 271] on p "For questions about this maintenance, please contact [PERSON_NAME] ([EMAIL_ADDR…" at bounding box center [937, 266] width 438 height 81
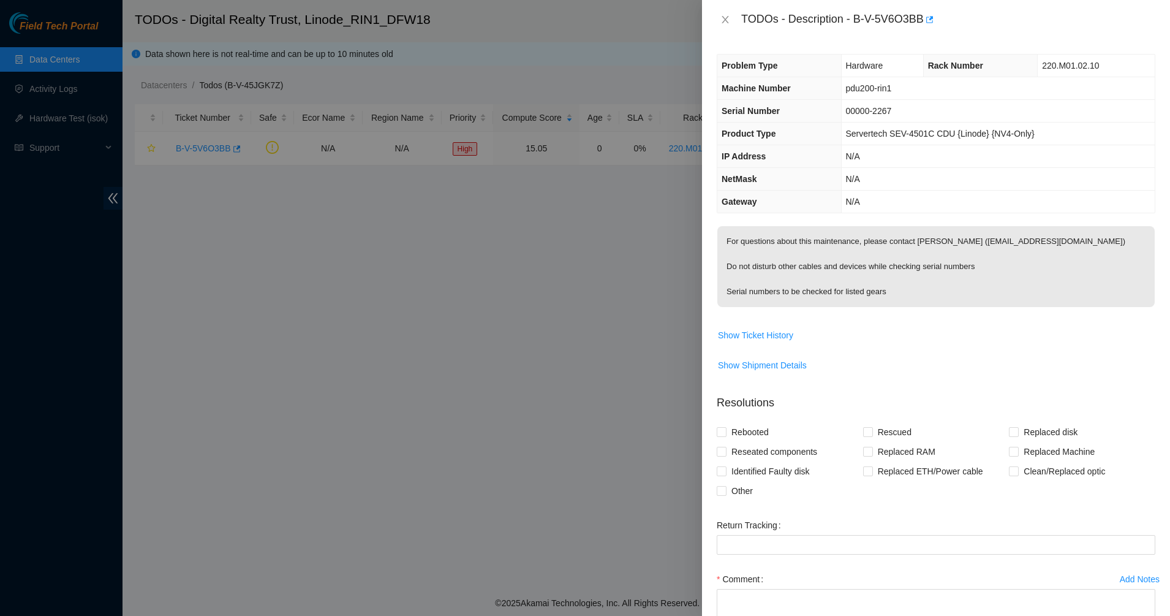
drag, startPoint x: 849, startPoint y: 271, endPoint x: 858, endPoint y: 271, distance: 9.2
click at [858, 271] on p "For questions about this maintenance, please contact [PERSON_NAME] ([EMAIL_ADDR…" at bounding box center [937, 266] width 438 height 81
drag, startPoint x: 832, startPoint y: 292, endPoint x: 921, endPoint y: 300, distance: 89.8
click at [921, 300] on p "For questions about this maintenance, please contact [PERSON_NAME] ([EMAIL_ADDR…" at bounding box center [937, 266] width 438 height 81
drag, startPoint x: 921, startPoint y: 300, endPoint x: 865, endPoint y: 302, distance: 55.8
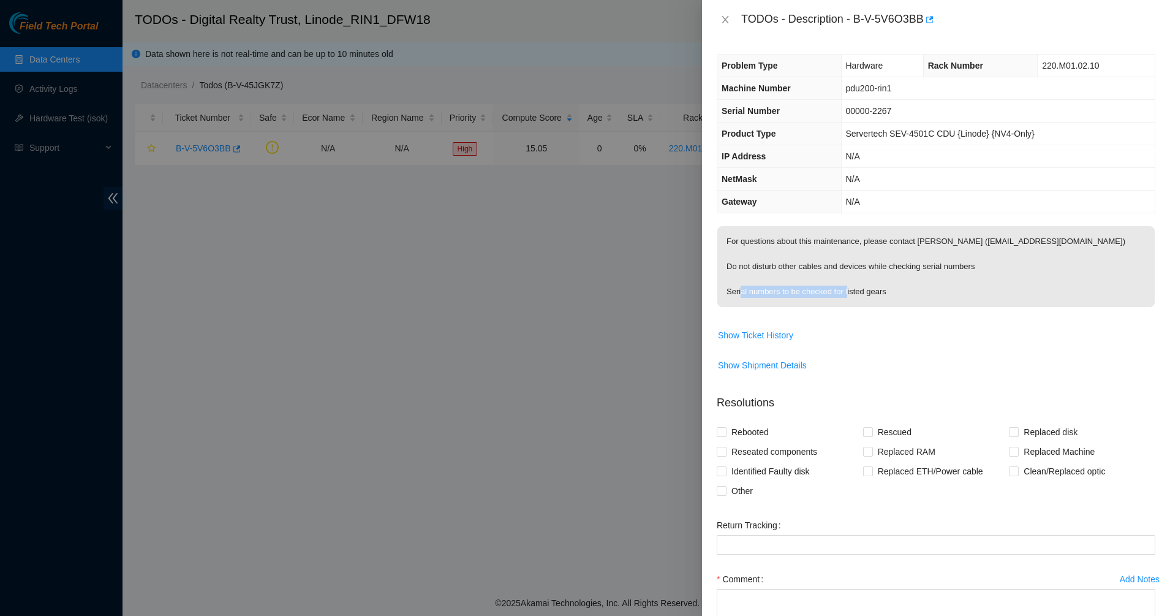
click at [865, 302] on p "For questions about this maintenance, please contact [PERSON_NAME] ([EMAIL_ADDR…" at bounding box center [937, 266] width 438 height 81
click at [890, 297] on p "For questions about this maintenance, please contact [PERSON_NAME] ([EMAIL_ADDR…" at bounding box center [937, 266] width 438 height 81
click at [748, 333] on span "Show Ticket History" at bounding box center [755, 334] width 75 height 13
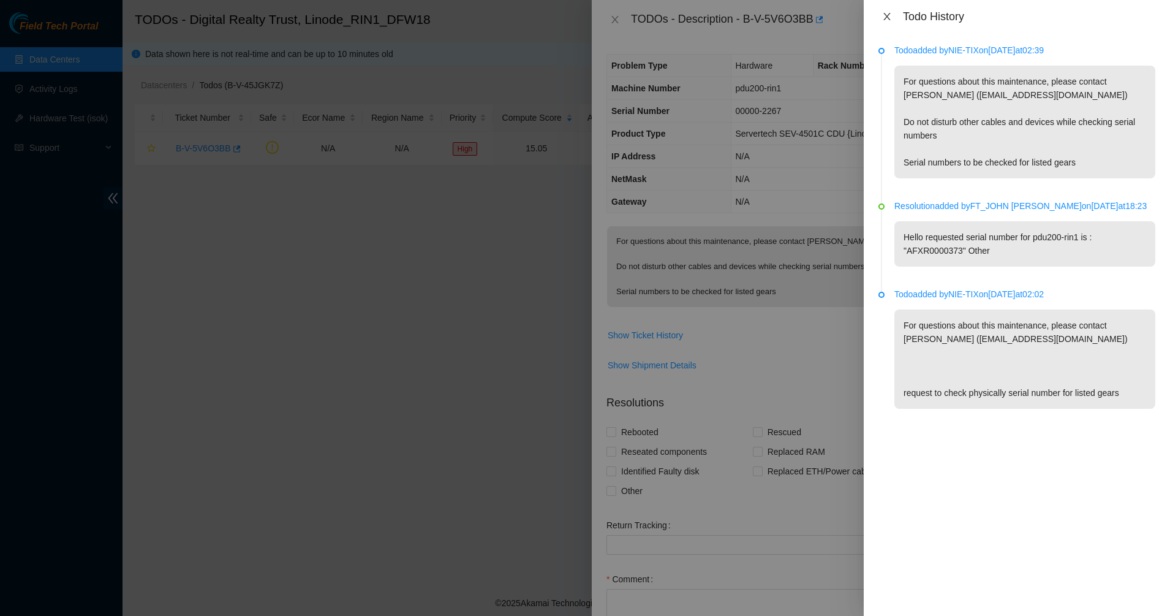
click at [887, 19] on icon "close" at bounding box center [887, 17] width 10 height 10
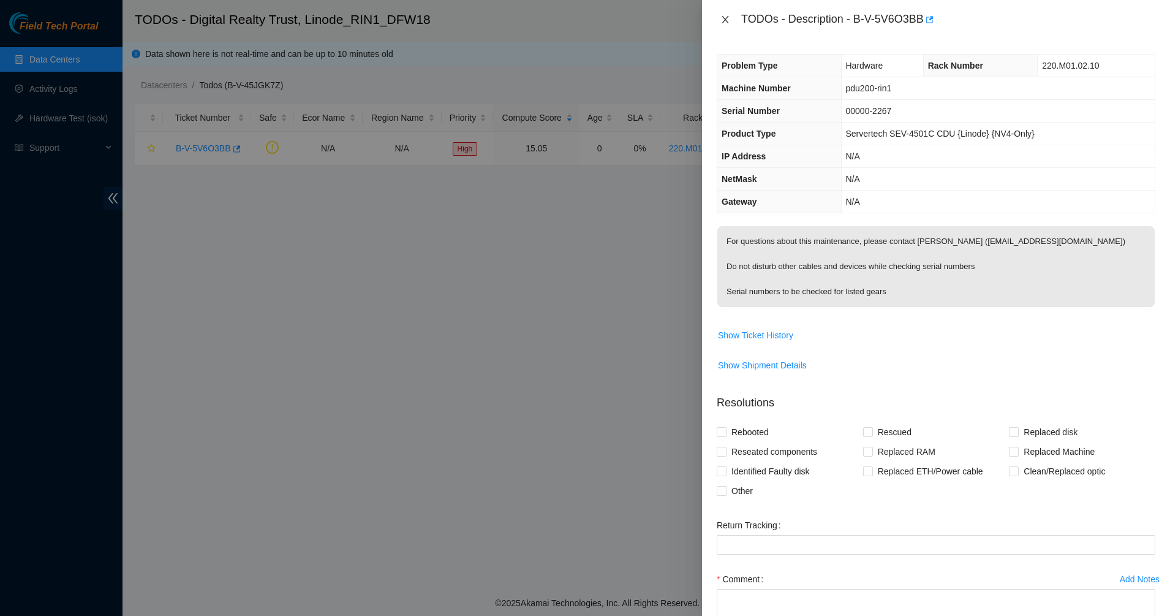
click at [726, 16] on icon "close" at bounding box center [726, 20] width 10 height 10
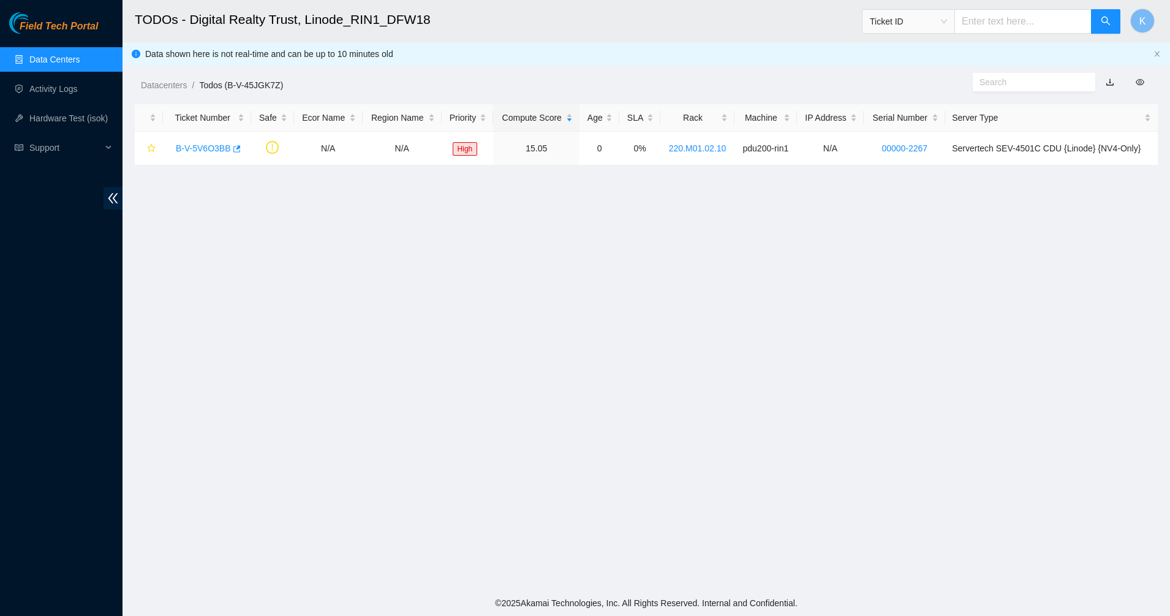
click at [321, 68] on div "Datacenters / Todos (B-V-45JGK7Z) /" at bounding box center [516, 57] width 786 height 69
click at [65, 58] on link "Data Centers" at bounding box center [54, 60] width 50 height 10
